Goal: Information Seeking & Learning: Learn about a topic

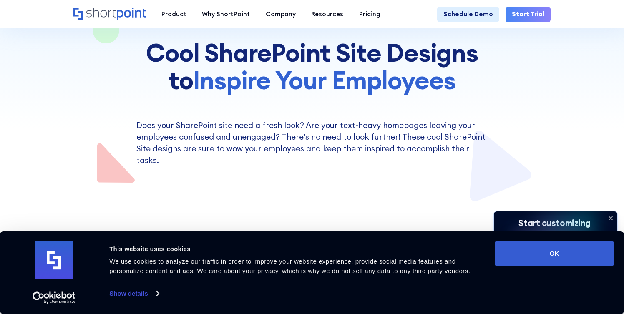
scroll to position [110, 0]
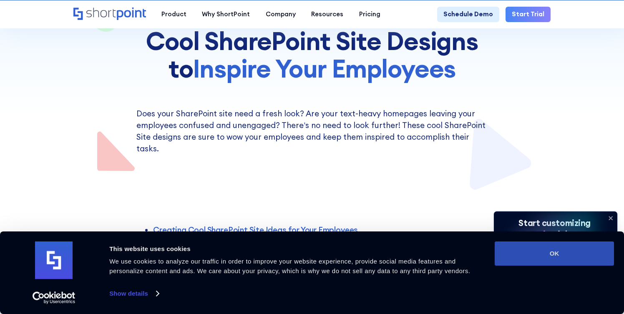
click at [527, 254] on button "OK" at bounding box center [554, 254] width 119 height 24
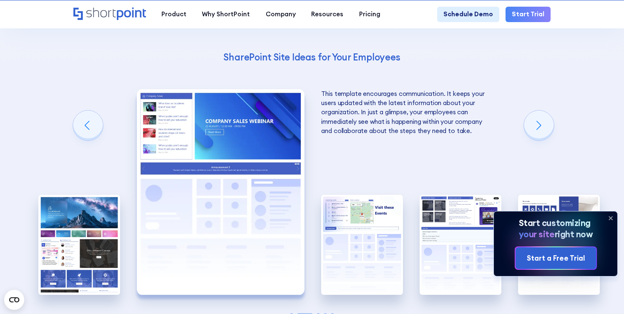
scroll to position [1321, 0]
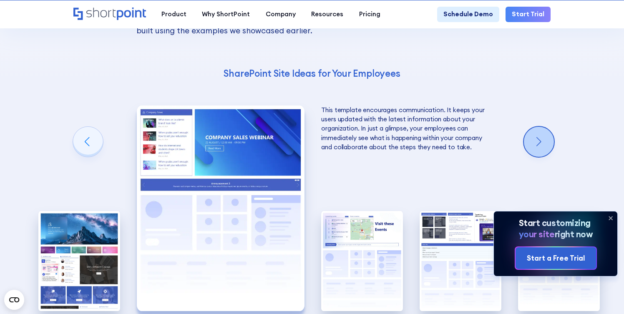
click at [536, 127] on div "Next slide" at bounding box center [539, 142] width 30 height 30
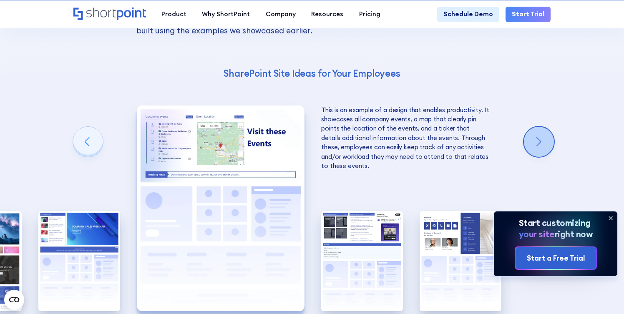
click at [536, 127] on div "Next slide" at bounding box center [539, 142] width 30 height 30
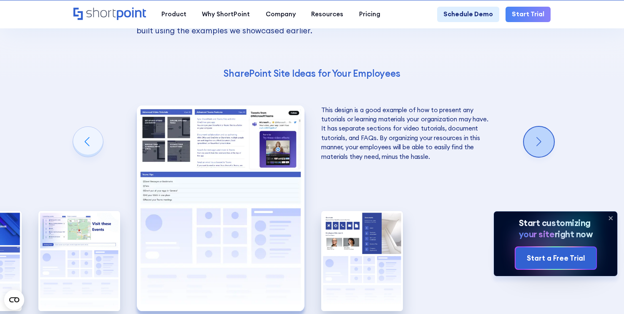
click at [536, 127] on div "Next slide" at bounding box center [539, 142] width 30 height 30
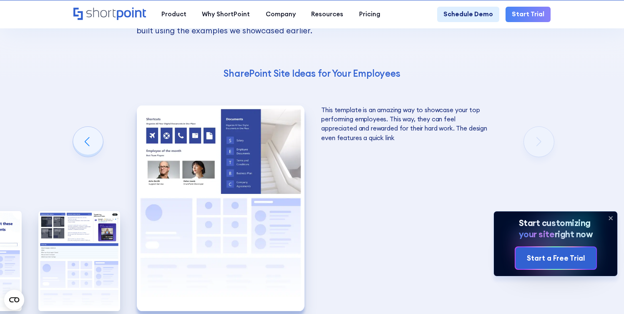
click at [535, 119] on div "Using Cool SharePoint Web Parts to Create an Effective Design Wondering where t…" at bounding box center [312, 128] width 624 height 569
click at [86, 127] on div "Previous slide" at bounding box center [88, 142] width 30 height 30
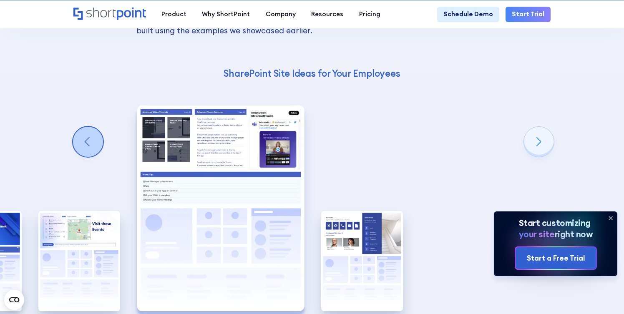
click at [86, 127] on div "Previous slide" at bounding box center [88, 142] width 30 height 30
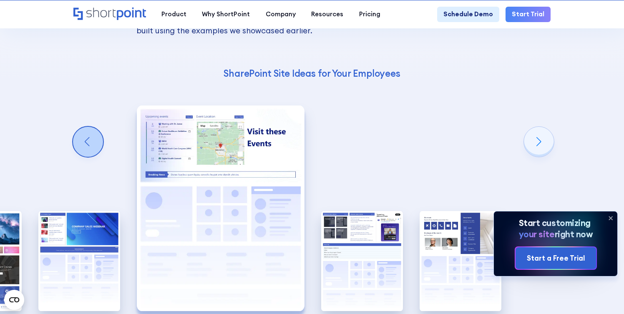
click at [86, 127] on div "Previous slide" at bounding box center [88, 142] width 30 height 30
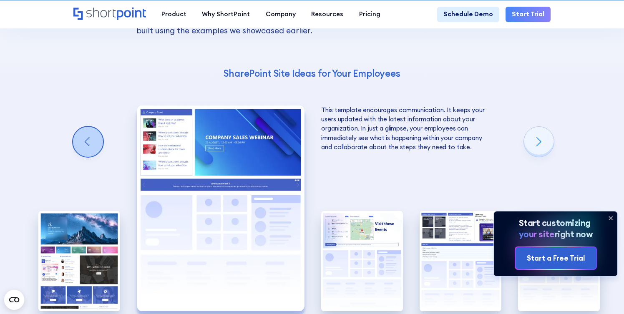
click at [86, 127] on div "Previous slide" at bounding box center [88, 142] width 30 height 30
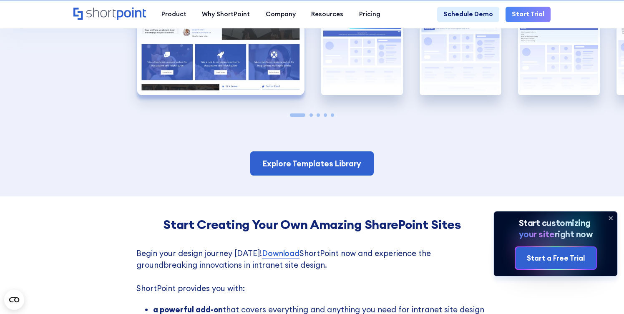
scroll to position [1532, 0]
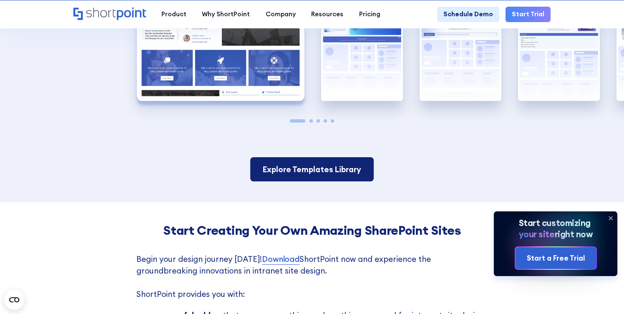
click at [292, 157] on link "Explore Templates Library" at bounding box center [312, 169] width 124 height 24
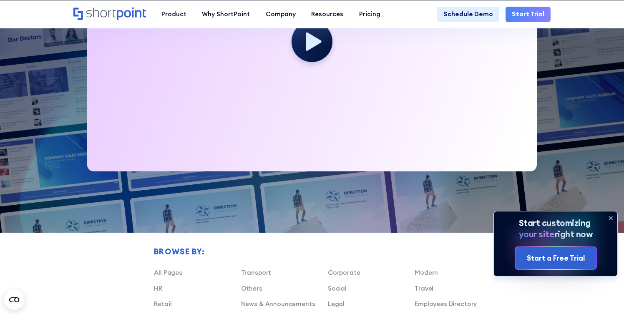
scroll to position [293, 0]
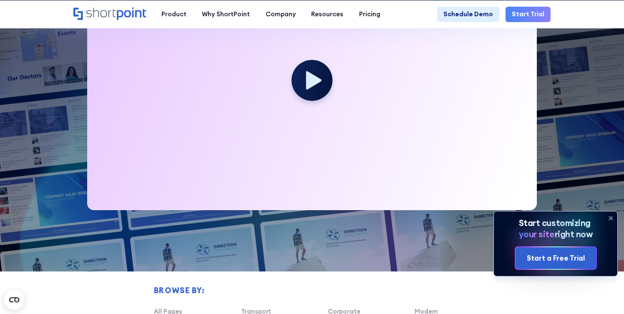
click at [531, 14] on link "Start Trial" at bounding box center [528, 14] width 45 height 15
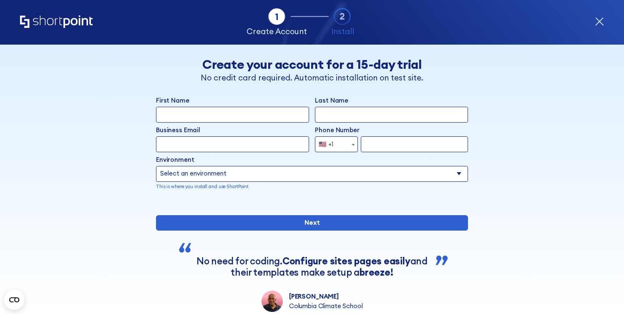
click at [599, 20] on icon "form" at bounding box center [600, 22] width 8 height 8
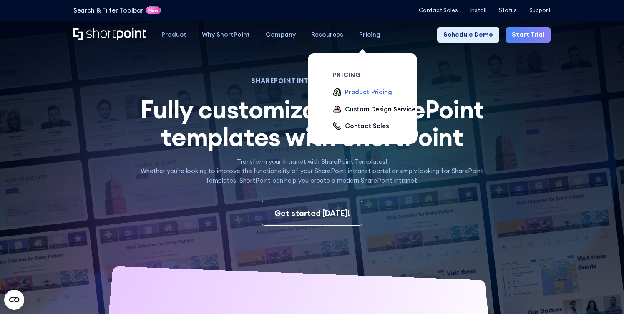
click at [350, 91] on div "Product Pricing" at bounding box center [368, 92] width 47 height 9
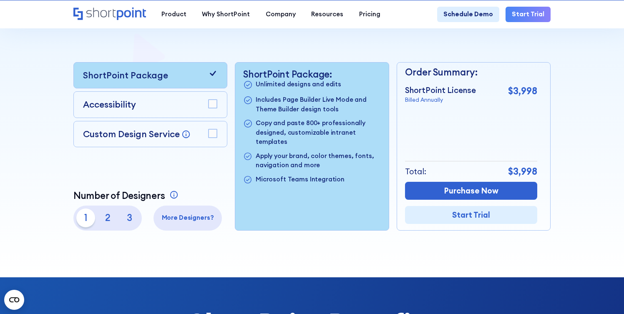
scroll to position [181, 0]
